Goal: Check status: Check status

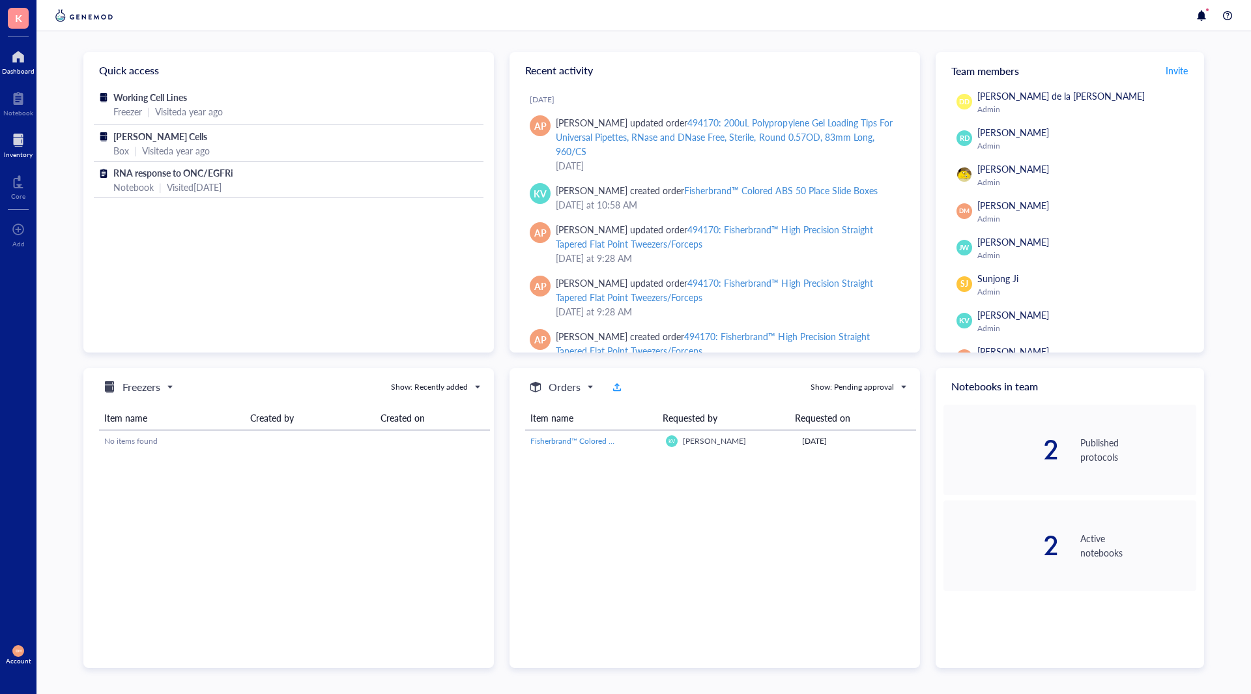
click at [10, 143] on div at bounding box center [18, 140] width 29 height 21
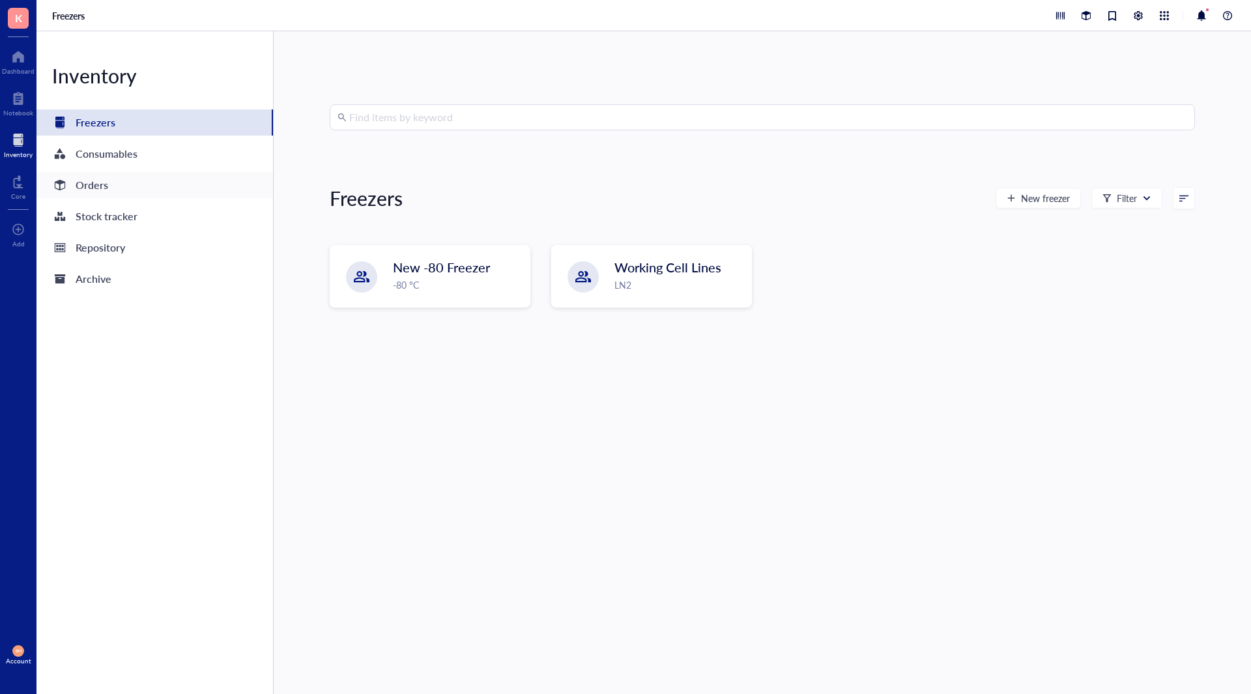
click at [98, 180] on div "Orders" at bounding box center [92, 185] width 33 height 18
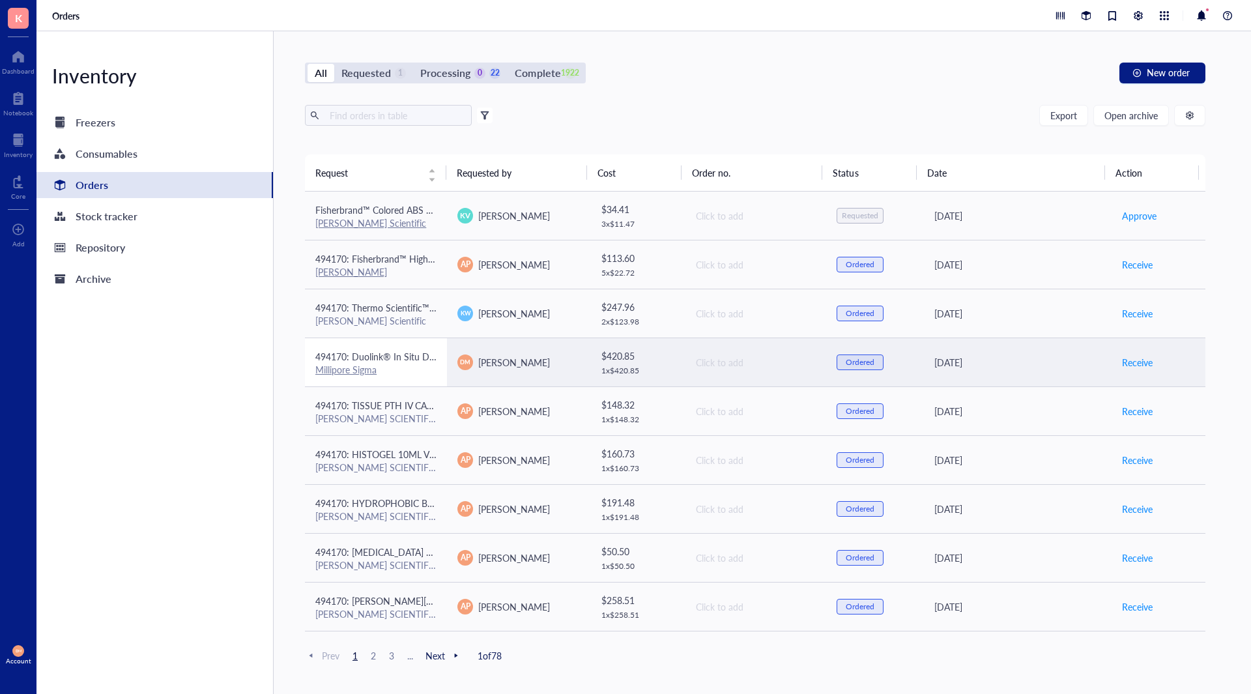
click at [418, 364] on div "Millipore Sigma" at bounding box center [375, 370] width 121 height 12
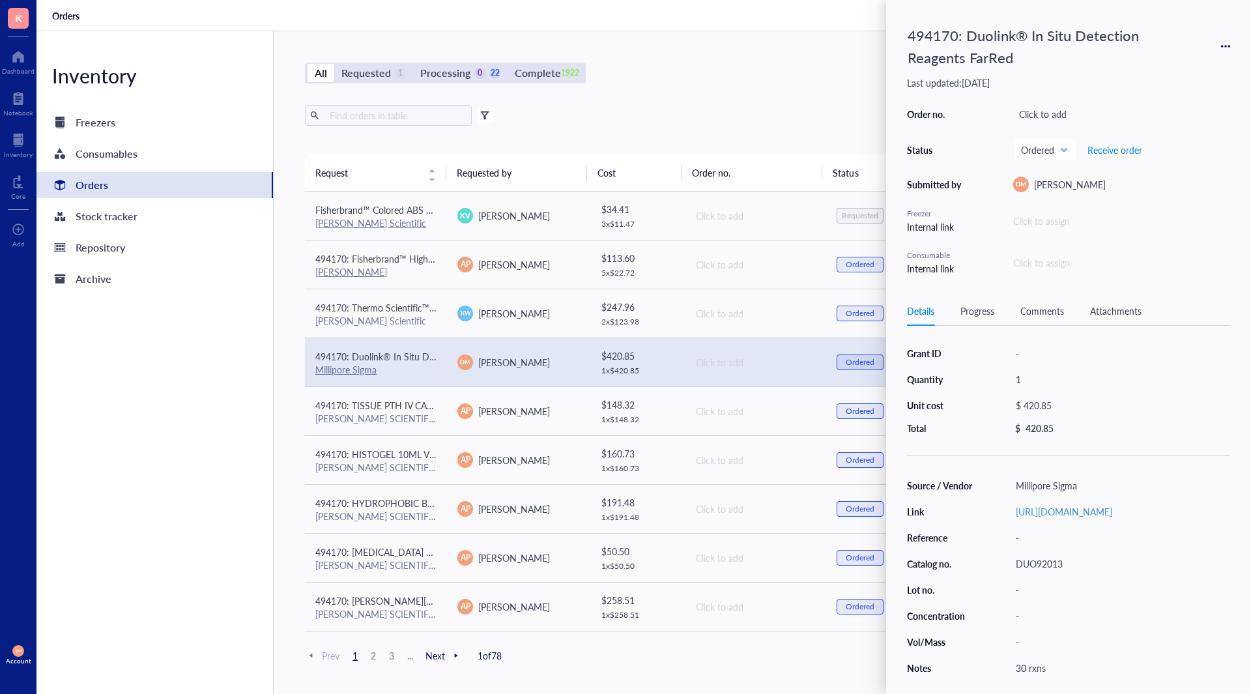
click at [734, 57] on div "All Requested 1 Processing 0 22 Complete 1922 New order Export Open archive Fil…" at bounding box center [755, 362] width 963 height 663
